Goal: Transaction & Acquisition: Purchase product/service

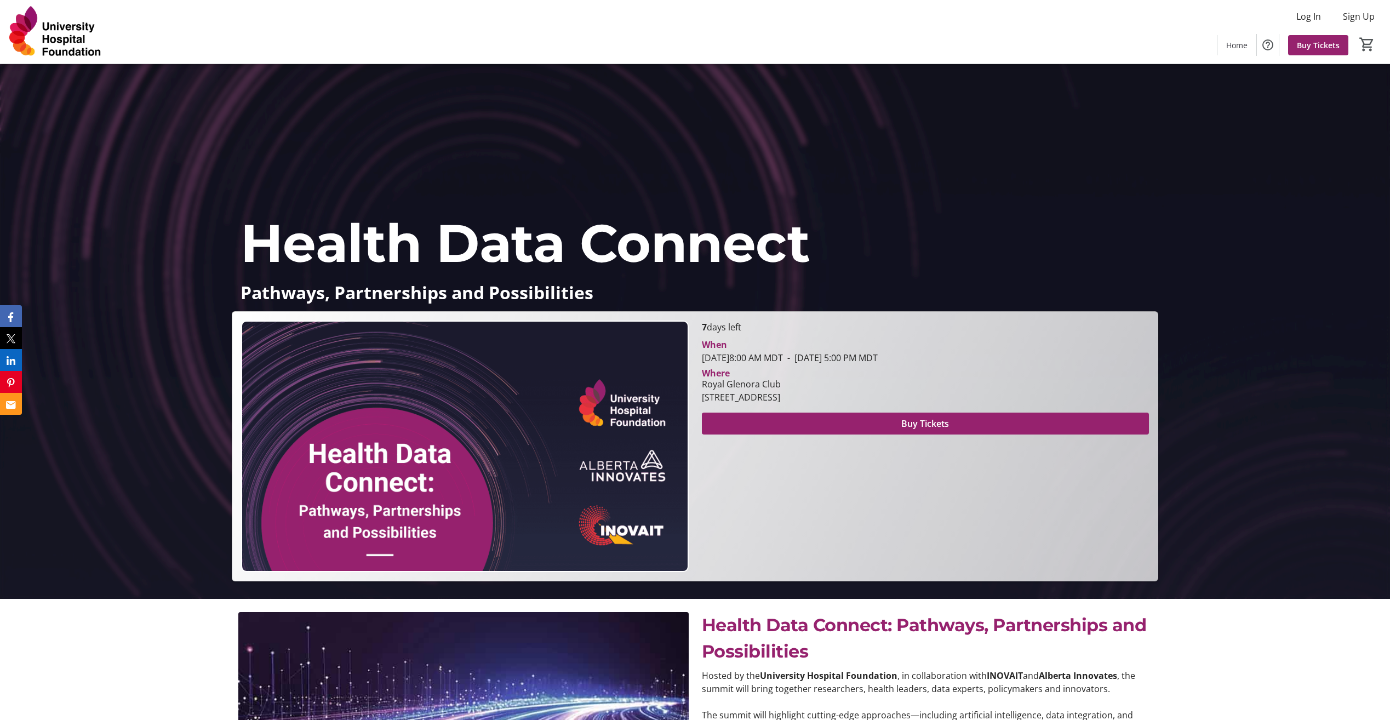
scroll to position [164, 0]
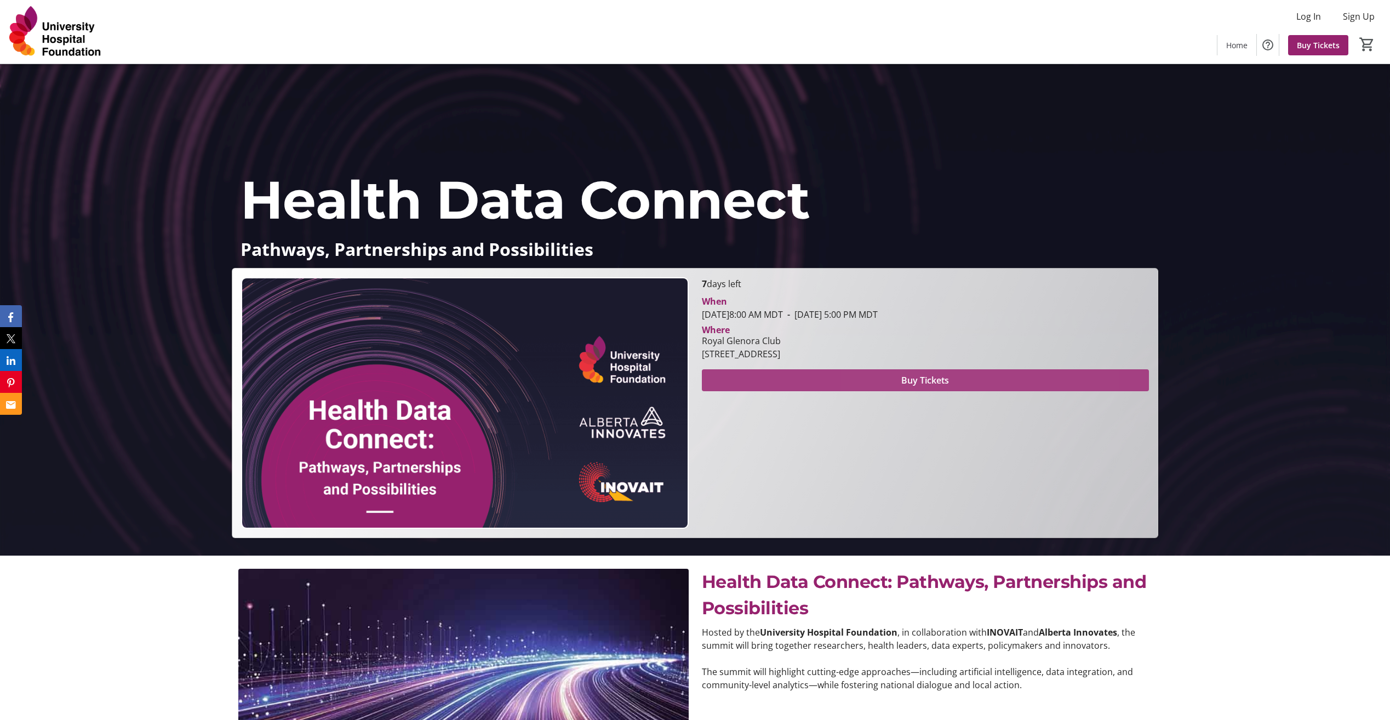
click at [937, 384] on span "Buy Tickets" at bounding box center [926, 380] width 48 height 13
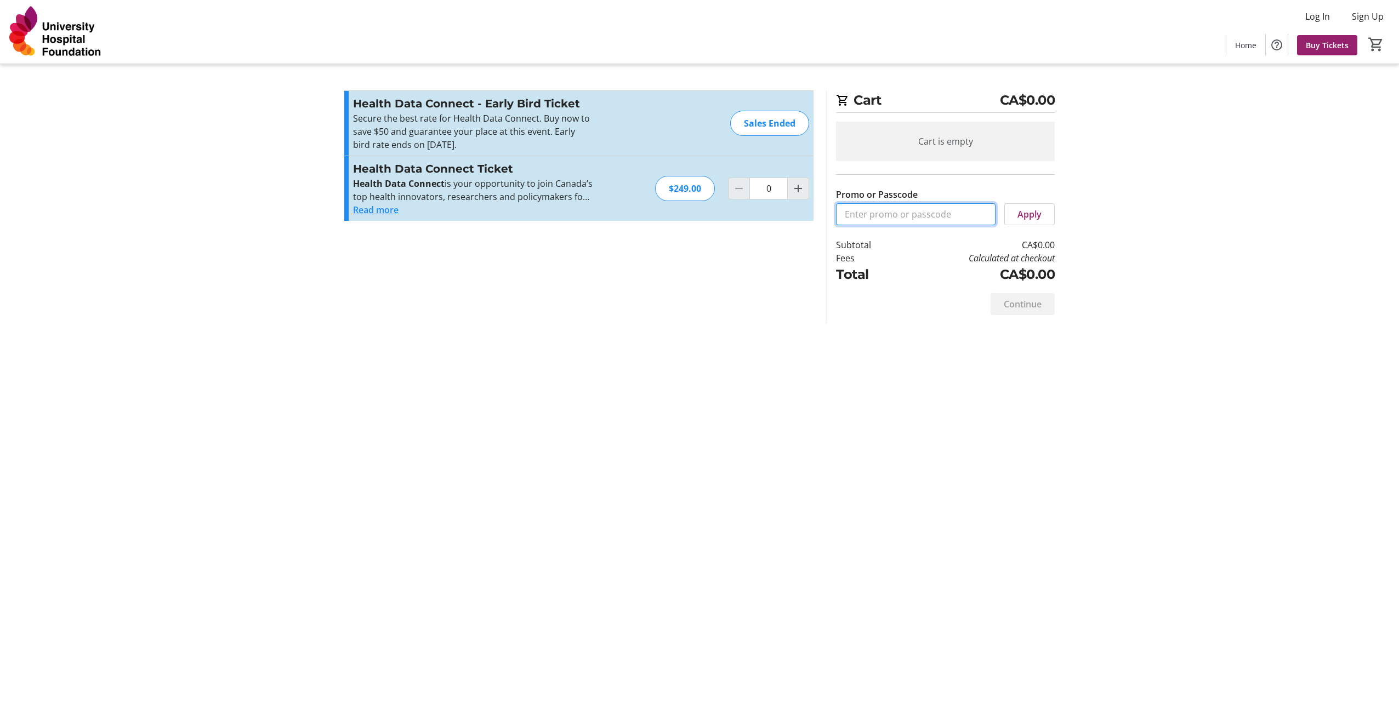
click at [894, 221] on input "Promo or Passcode" at bounding box center [915, 214] width 159 height 22
type input "CONNECT50"
click at [1030, 218] on span "Apply" at bounding box center [1029, 214] width 24 height 13
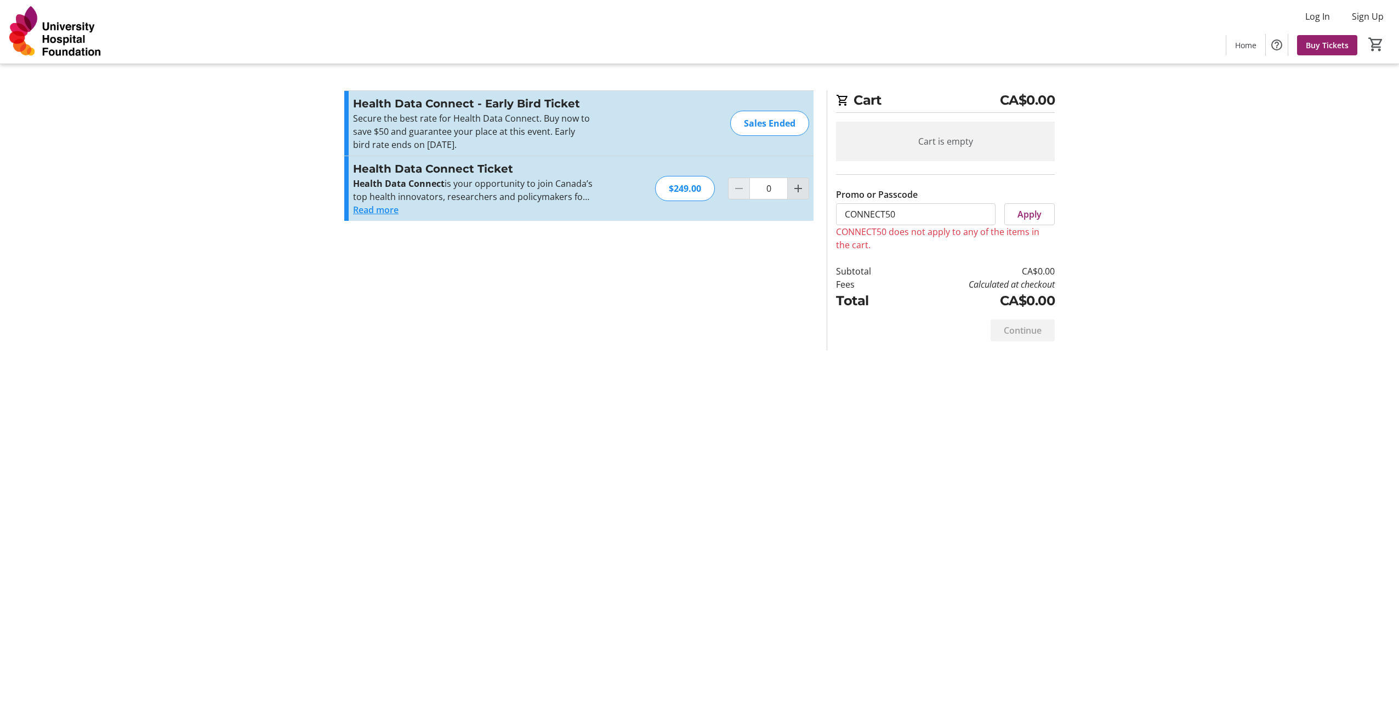
click at [795, 190] on mat-icon "Increment by one" at bounding box center [797, 188] width 13 height 13
type input "1"
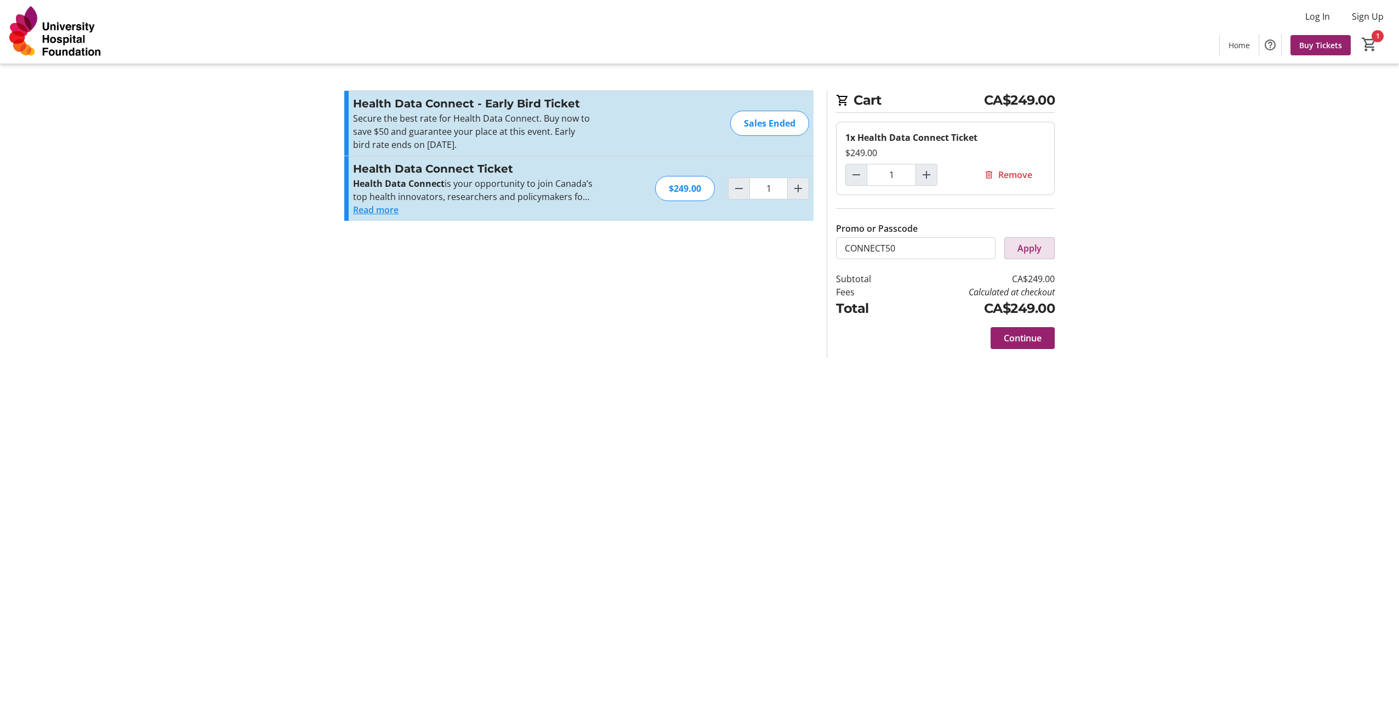
click at [1027, 245] on span "Apply" at bounding box center [1029, 248] width 24 height 13
click at [384, 220] on div "Health Data Connect Ticket Health Data Connect is your opportunity to join Cana…" at bounding box center [578, 188] width 469 height 65
drag, startPoint x: 383, startPoint y: 213, endPoint x: 1000, endPoint y: 238, distance: 617.1
click at [392, 213] on button "Read more" at bounding box center [375, 209] width 45 height 13
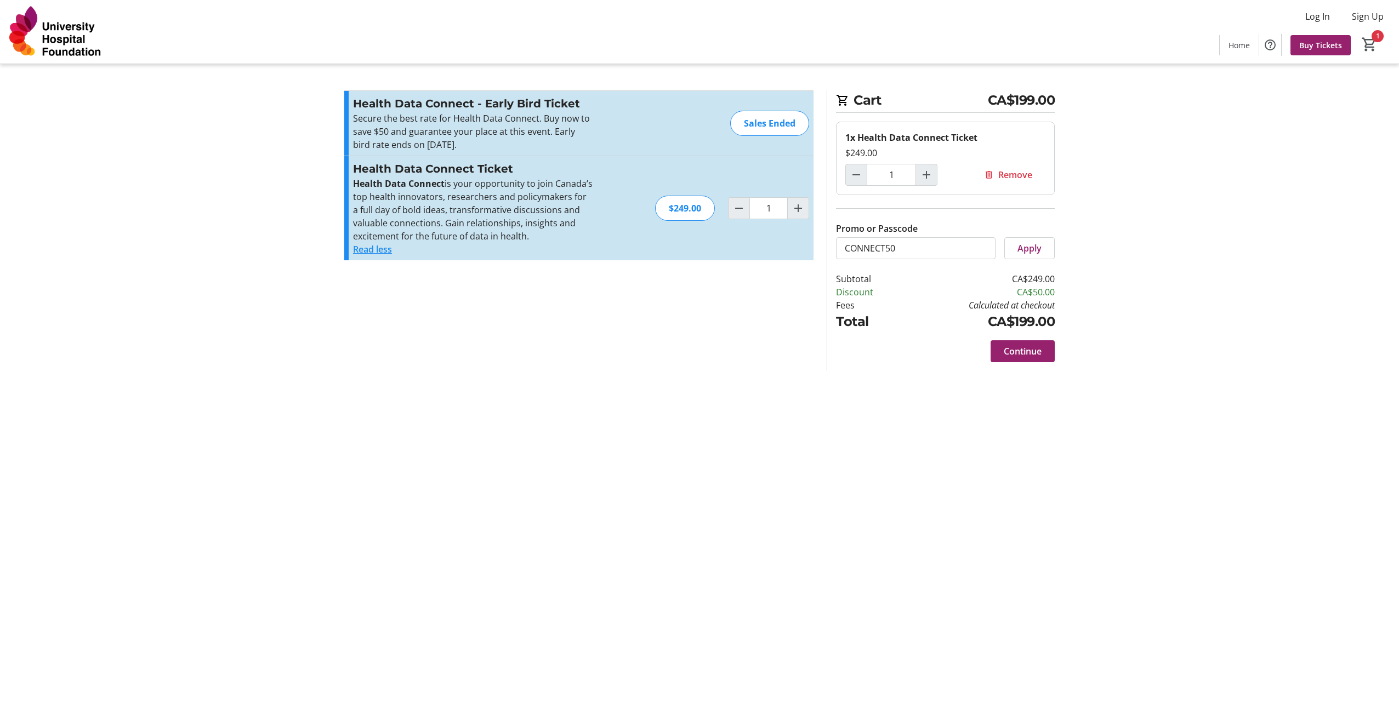
drag, startPoint x: 1045, startPoint y: 357, endPoint x: 1021, endPoint y: 357, distance: 24.1
click at [1045, 357] on span at bounding box center [1022, 351] width 64 height 26
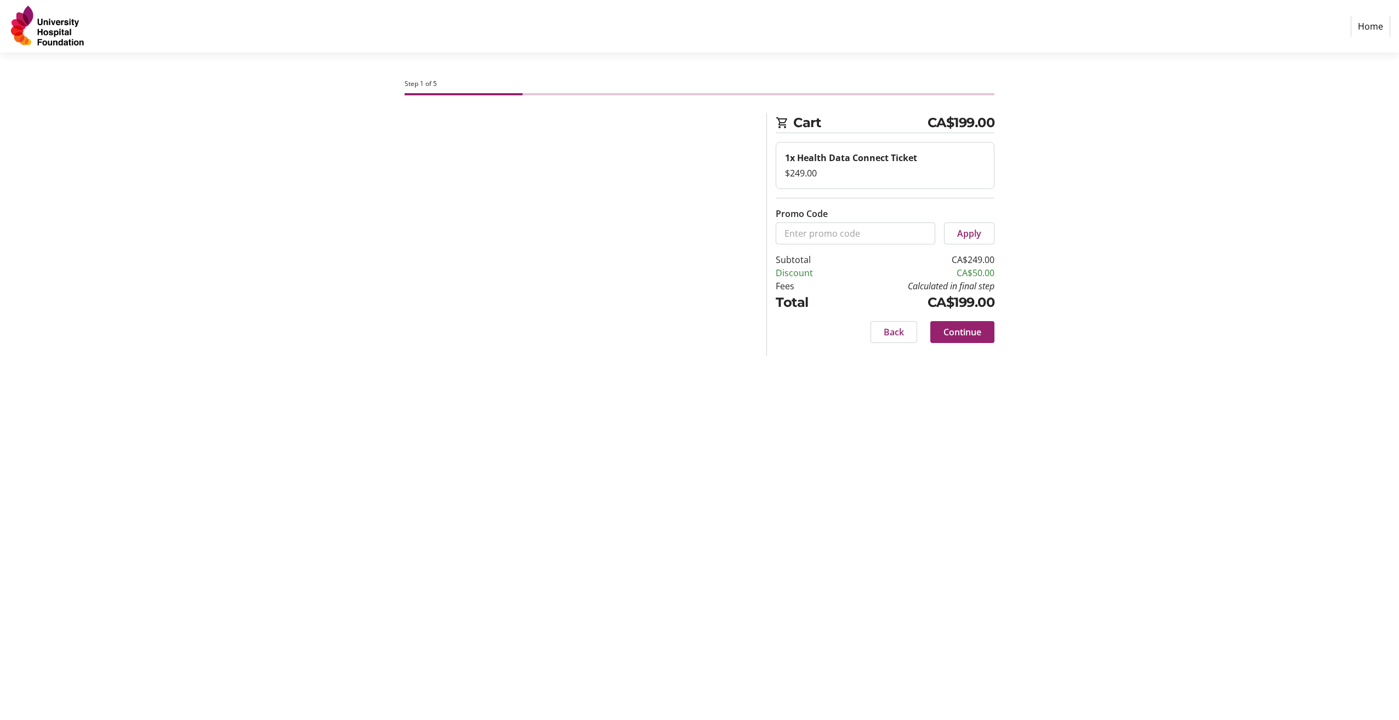
select select "CA"
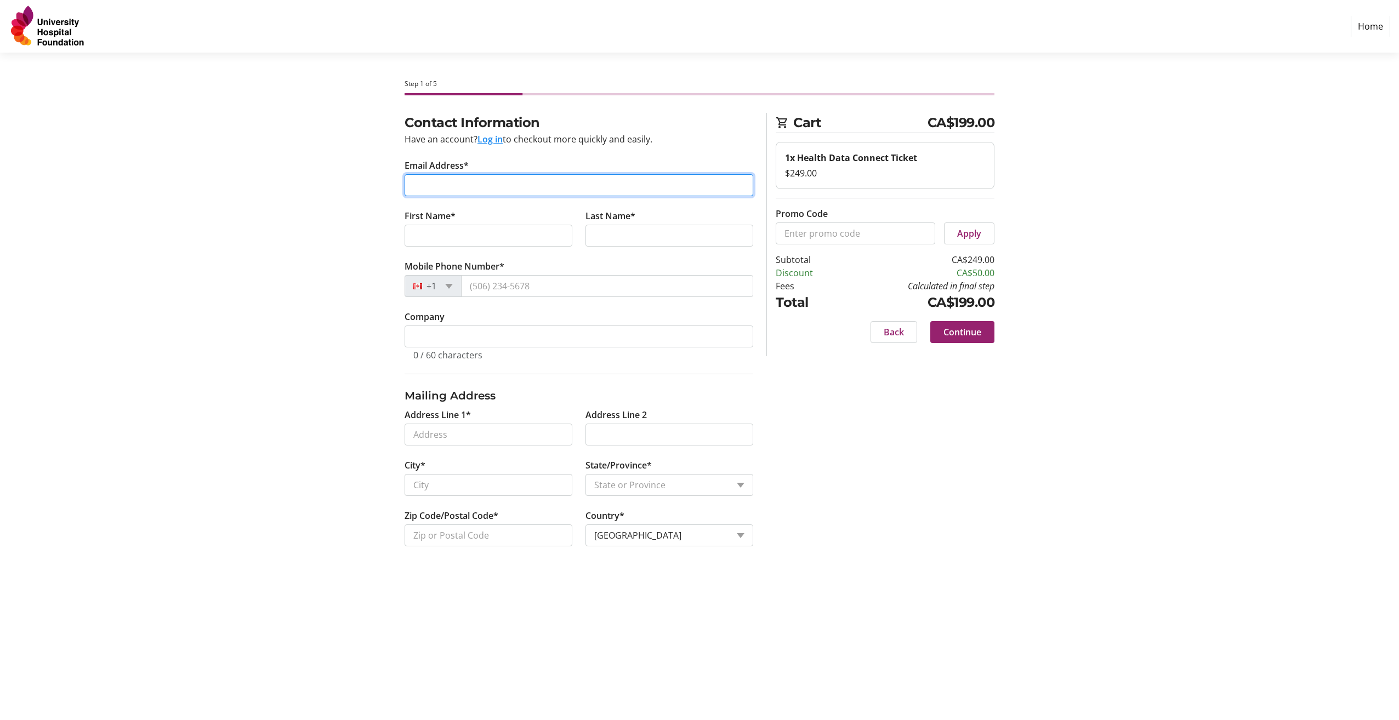
click at [499, 180] on input "Email Address*" at bounding box center [578, 185] width 349 height 22
type input "[PERSON_NAME][DOMAIN_NAME][EMAIL_ADDRESS][PERSON_NAME][DOMAIN_NAME]"
type input "[PERSON_NAME]"
type input "Innovates"
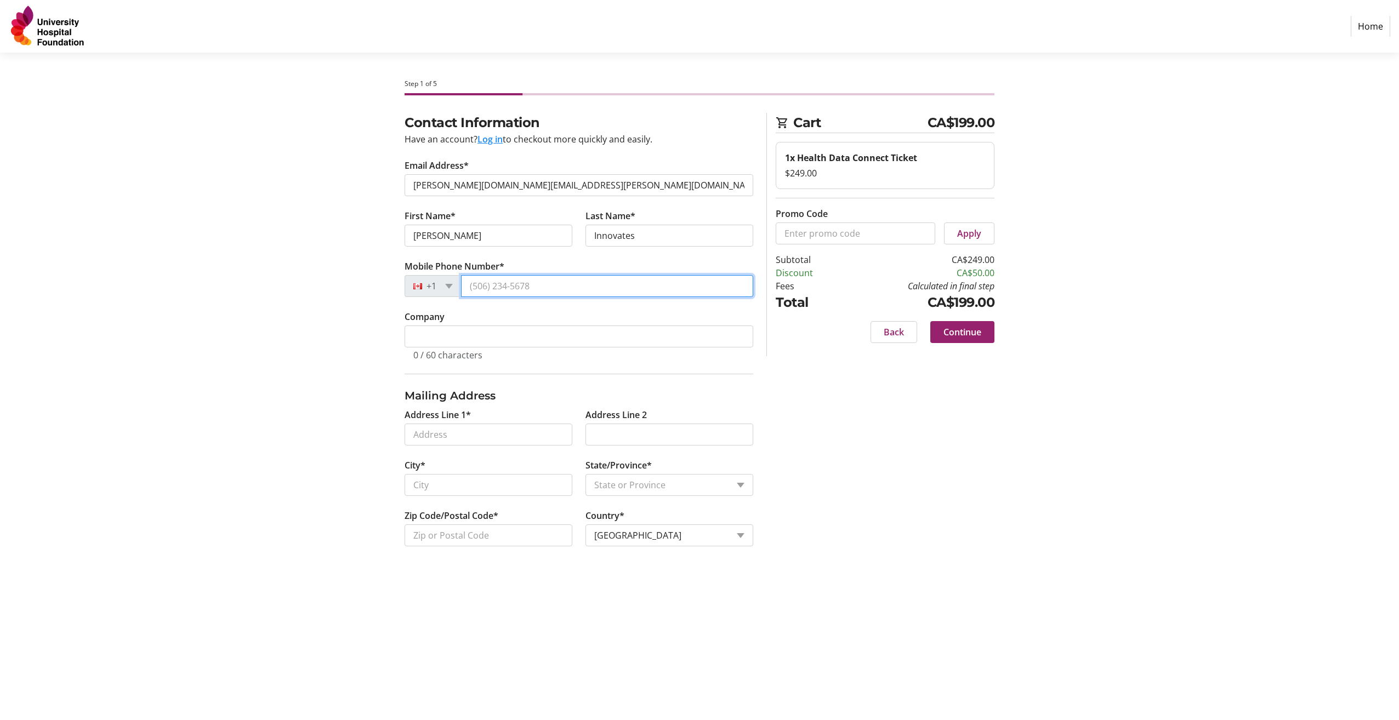
type input "[PHONE_NUMBER]"
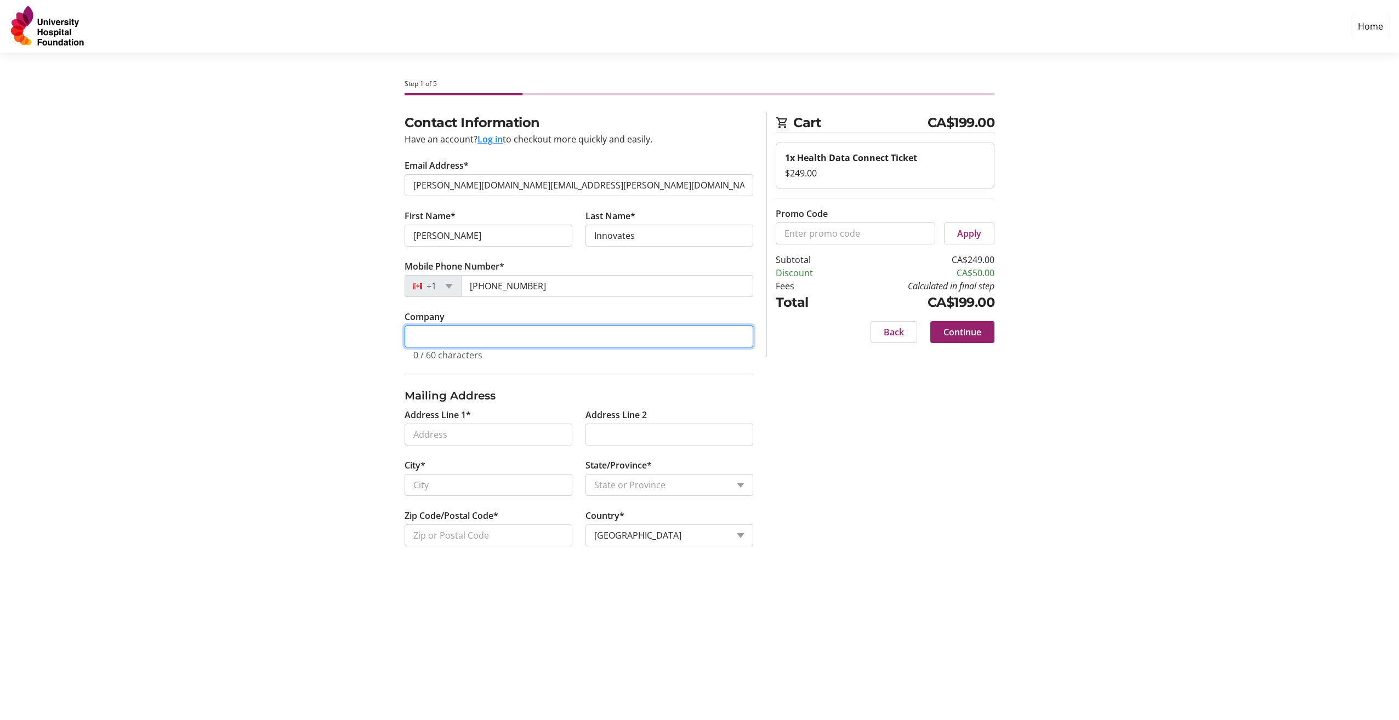
type input "Alberta Innovates"
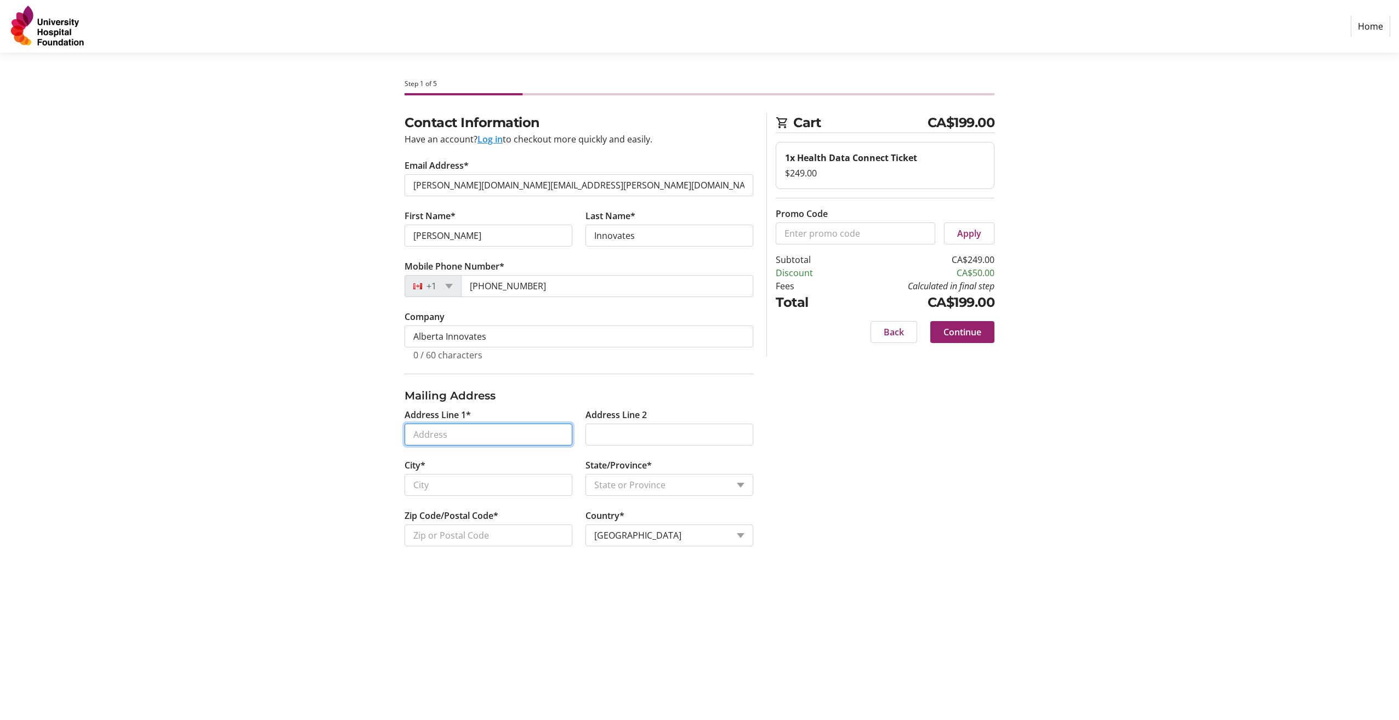
type input "[STREET_ADDRESS]"
type input "[GEOGRAPHIC_DATA]"
select select "AB"
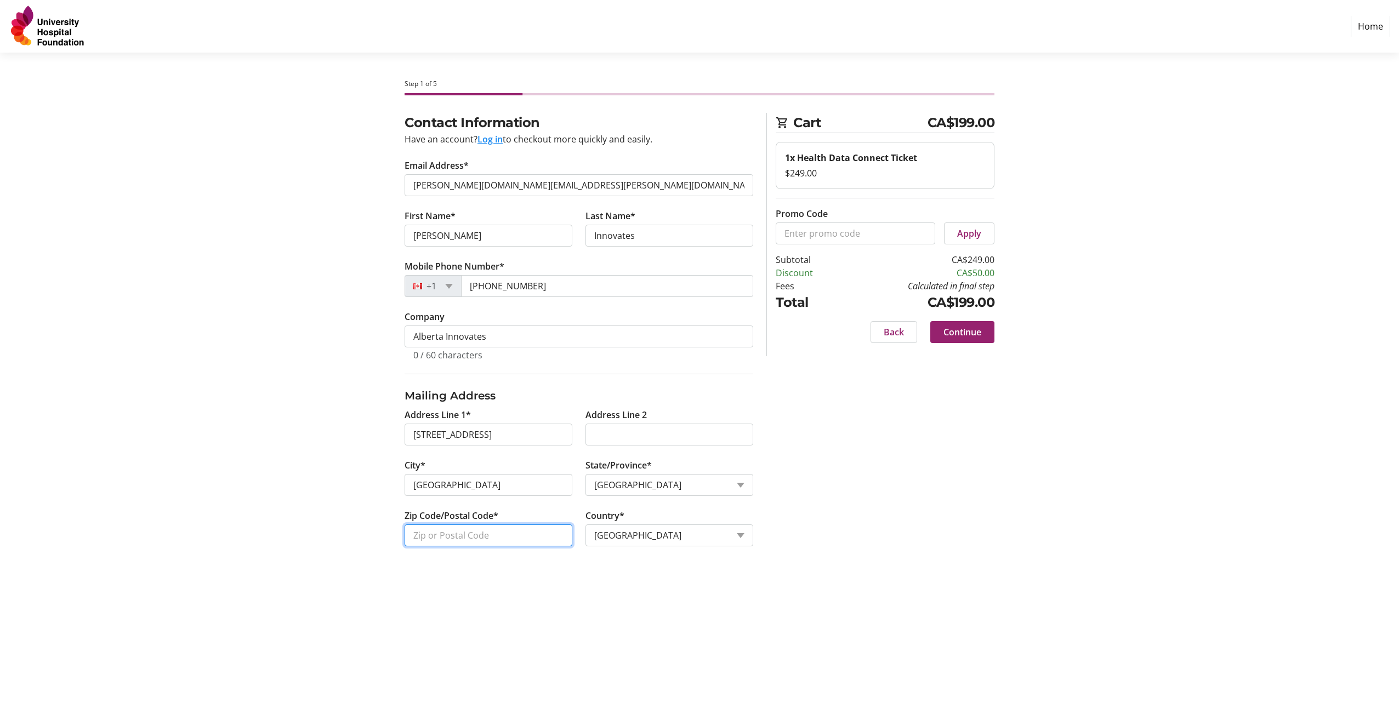
type input "T6E0W2"
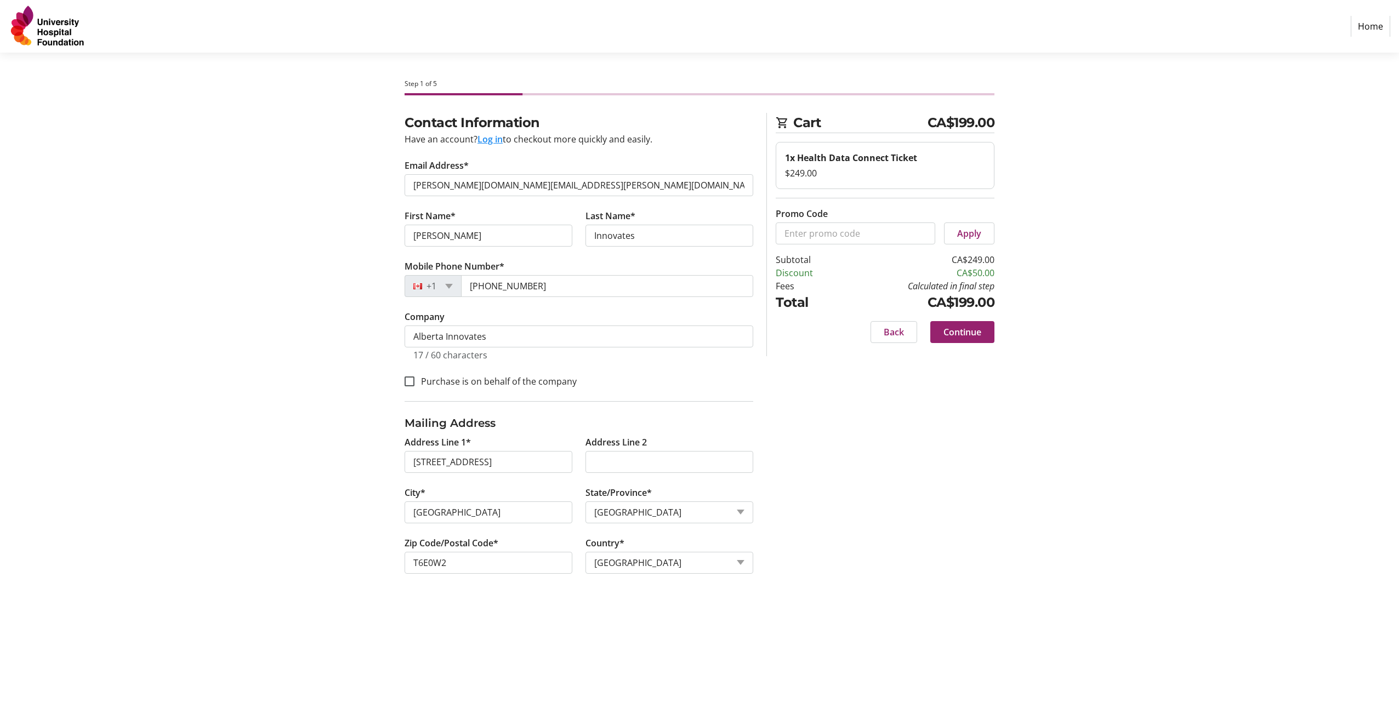
click at [861, 506] on div "Contact Information Have an account? Log in to checkout more quickly and easily…" at bounding box center [699, 356] width 723 height 487
click at [609, 239] on input "Innovates" at bounding box center [669, 236] width 168 height 22
type input "[PERSON_NAME]"
click at [1002, 523] on div "Contact Information Have an account? Log in to checkout more quickly and easily…" at bounding box center [699, 356] width 723 height 487
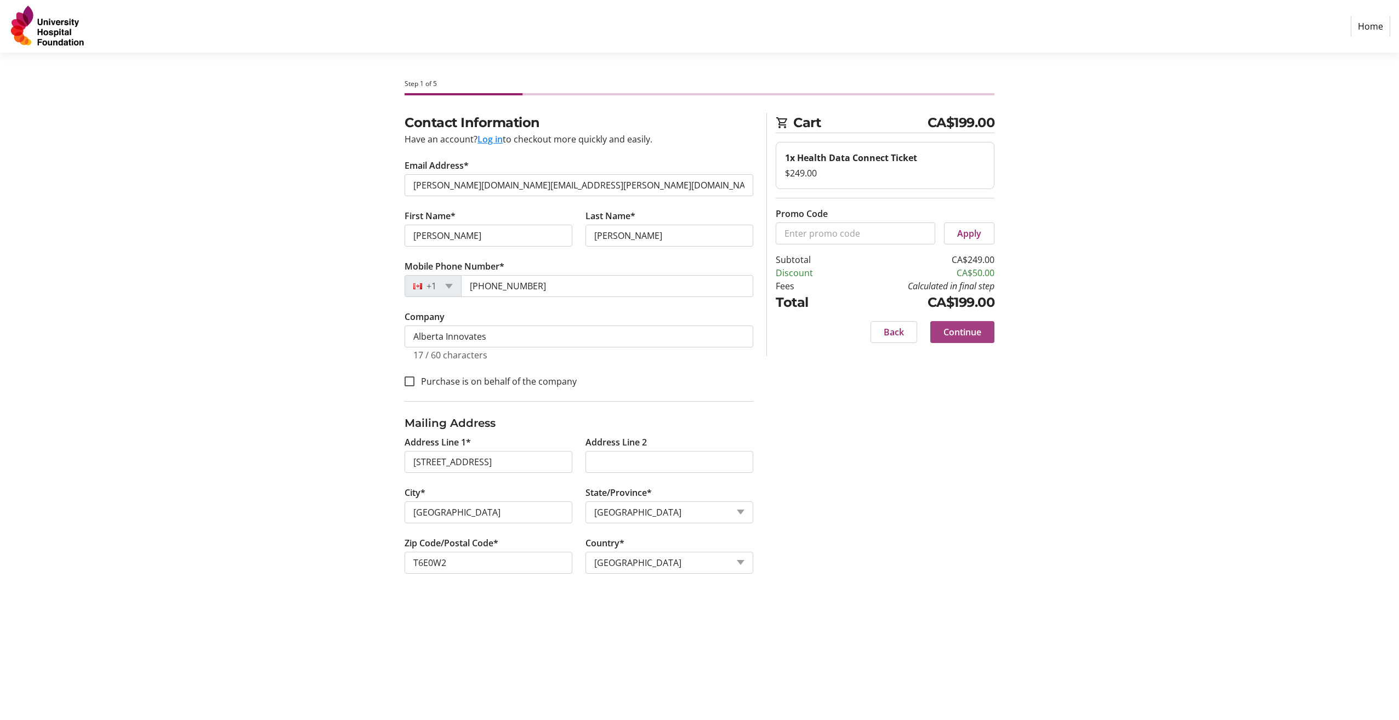
click at [967, 329] on span "Continue" at bounding box center [962, 332] width 38 height 13
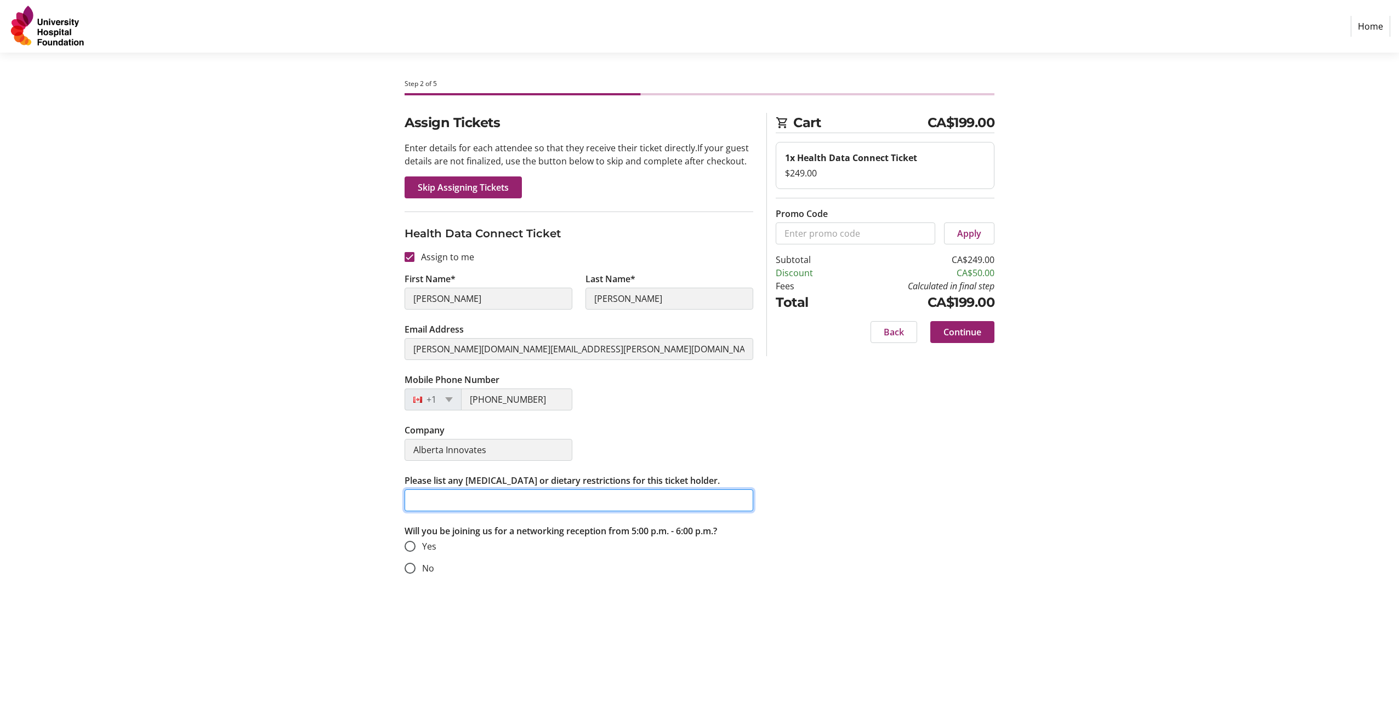
click at [538, 499] on input "Please list any [MEDICAL_DATA] or dietary restrictions for this ticket holder." at bounding box center [578, 500] width 349 height 22
type input "None"
drag, startPoint x: 660, startPoint y: 608, endPoint x: 452, endPoint y: 556, distance: 214.7
click at [659, 608] on div "Step 2 of 5 Cart CA$199.00 1x Health Data Connect Ticket $249.00 Promo Code App…" at bounding box center [699, 387] width 723 height 668
drag, startPoint x: 419, startPoint y: 567, endPoint x: 470, endPoint y: 567, distance: 51.0
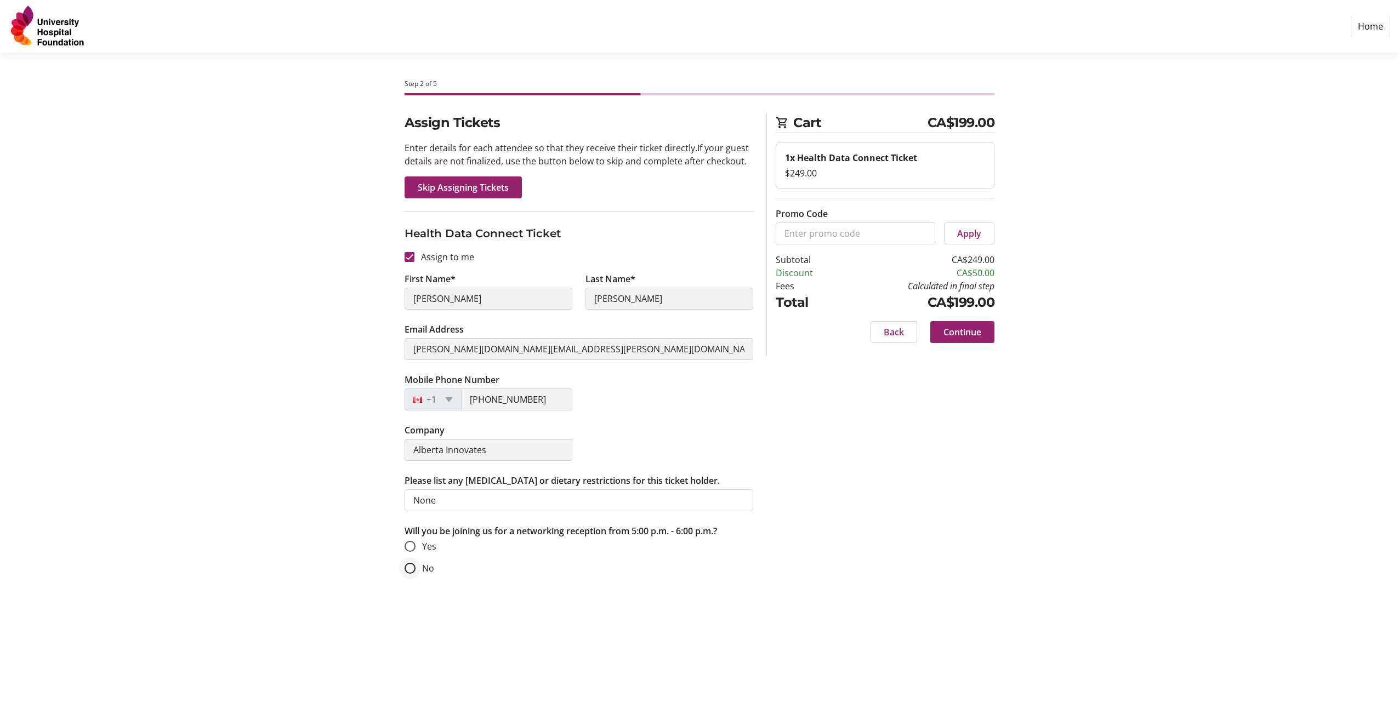
click at [420, 567] on div at bounding box center [410, 568] width 26 height 26
radio input "true"
click at [971, 333] on span "Continue" at bounding box center [962, 332] width 38 height 13
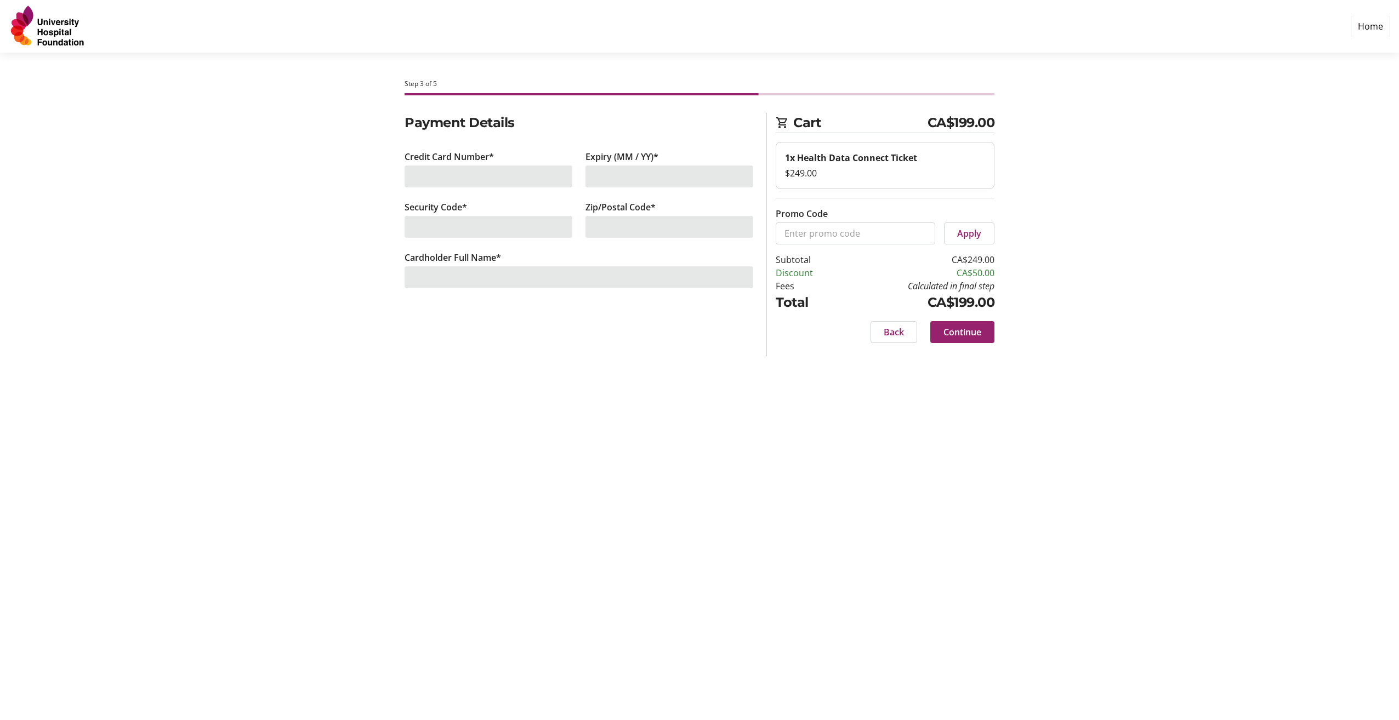
click at [491, 176] on div at bounding box center [488, 177] width 168 height 22
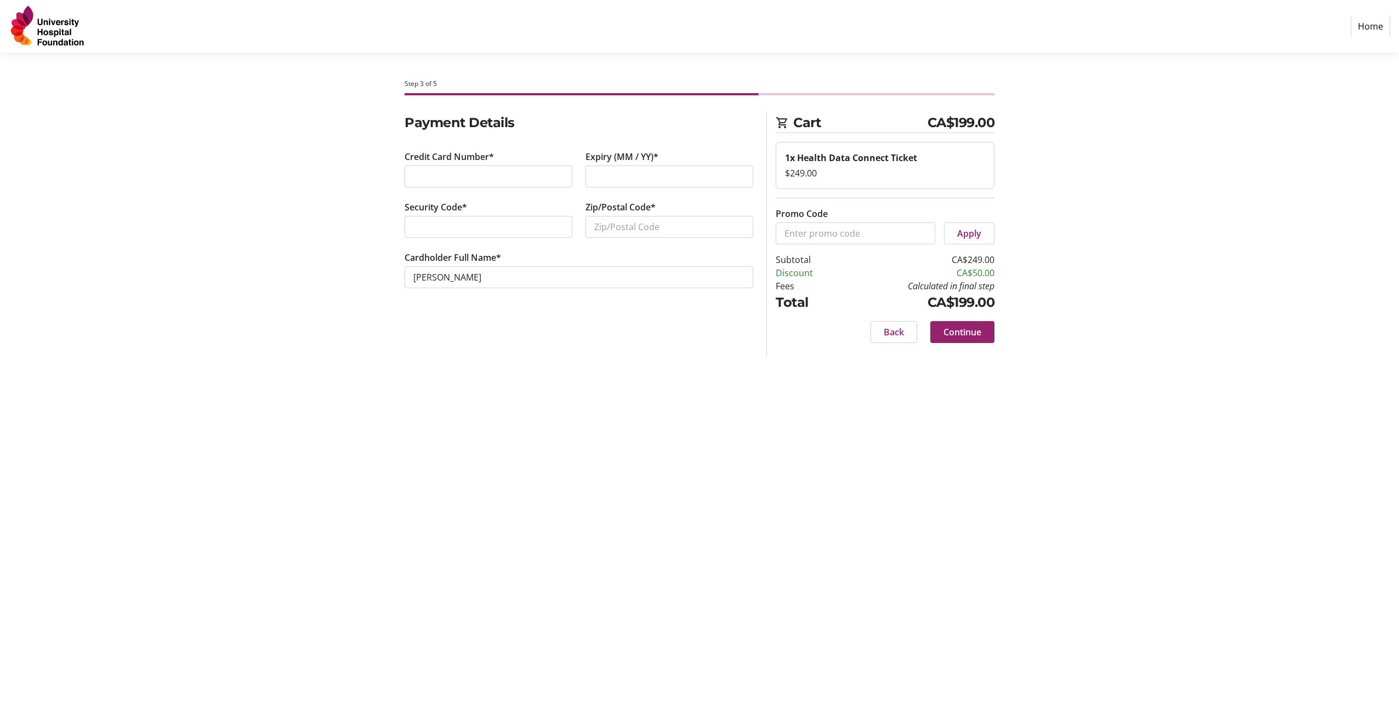
click at [503, 218] on div at bounding box center [488, 227] width 168 height 22
click at [610, 226] on input "Zip/Postal Code*" at bounding box center [669, 227] width 168 height 22
type input "T6E0W2"
click at [503, 281] on input "[PERSON_NAME]" at bounding box center [578, 277] width 349 height 22
click at [774, 412] on div "Step 3 of 5 Cart CA$199.00 1x Health Data Connect Ticket $249.00 Promo Code App…" at bounding box center [699, 387] width 723 height 668
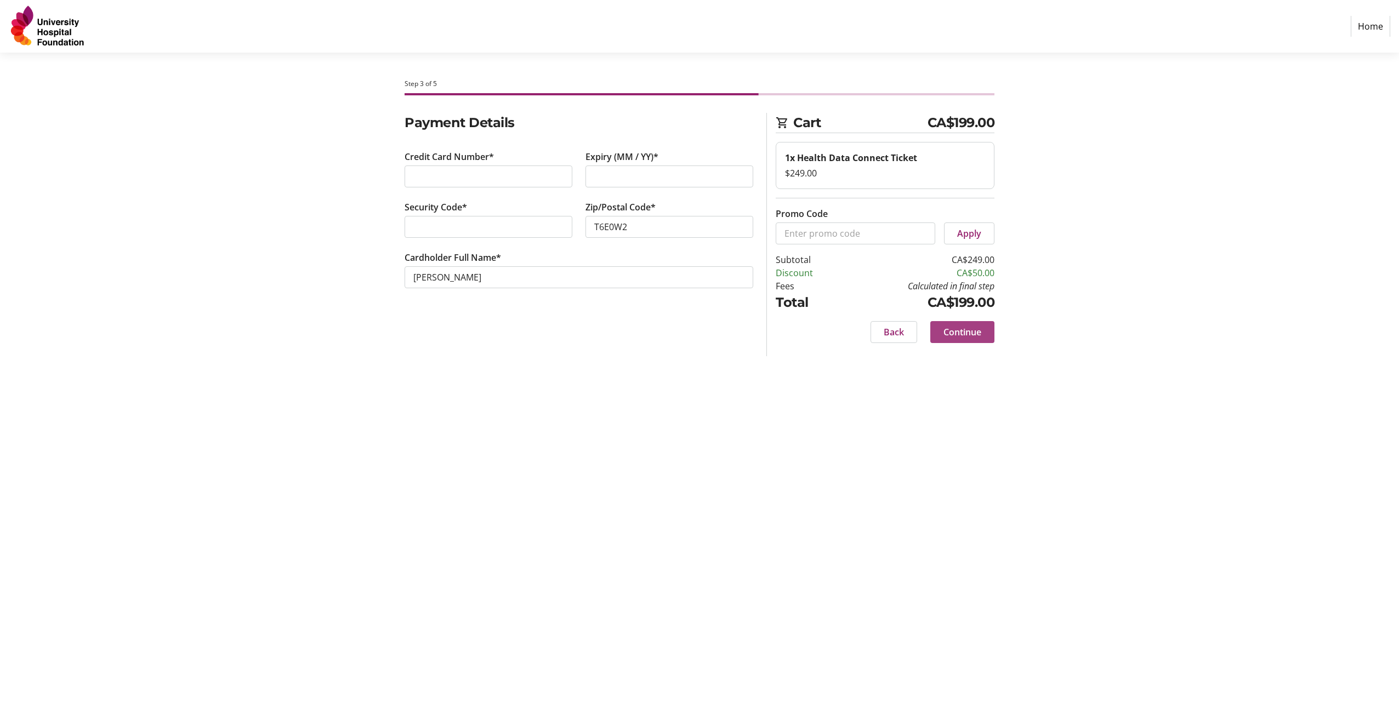
click at [965, 338] on span "Continue" at bounding box center [962, 332] width 38 height 13
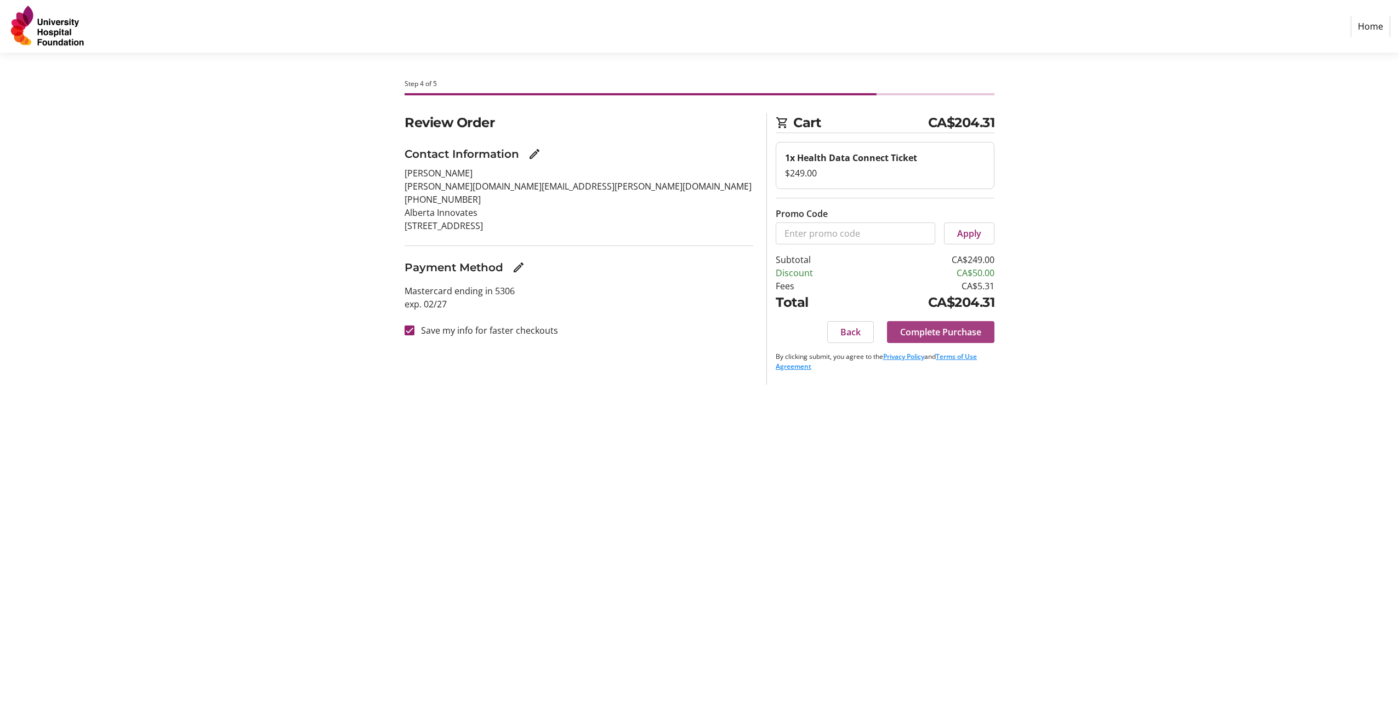
click at [950, 337] on span "Complete Purchase" at bounding box center [940, 332] width 81 height 13
